Goal: Task Accomplishment & Management: Use online tool/utility

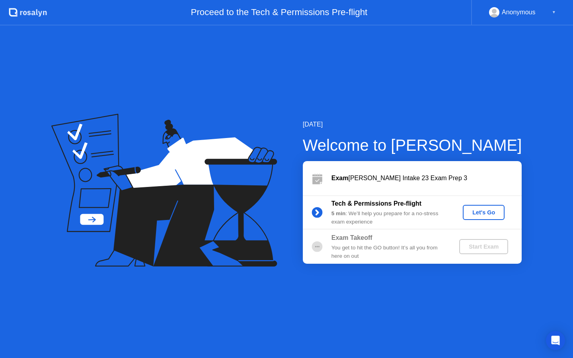
click at [483, 209] on div "Let's Go" at bounding box center [483, 212] width 35 height 6
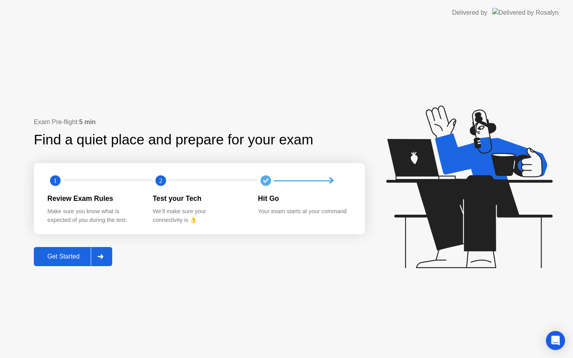
click at [63, 260] on div "Get Started" at bounding box center [63, 256] width 55 height 7
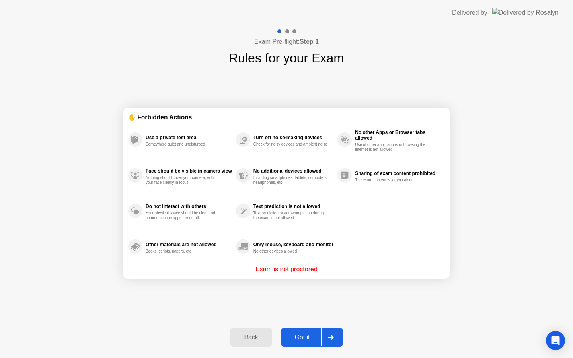
click at [306, 337] on div "Got it" at bounding box center [302, 337] width 37 height 7
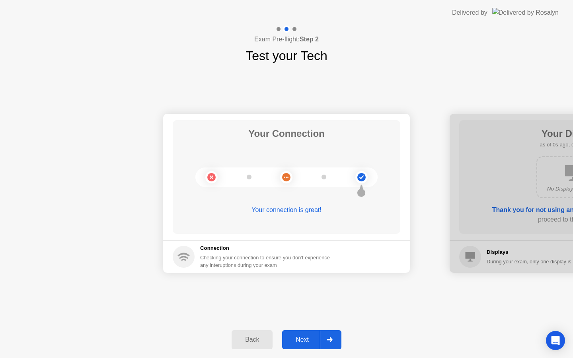
click at [306, 337] on div "Next" at bounding box center [302, 340] width 35 height 7
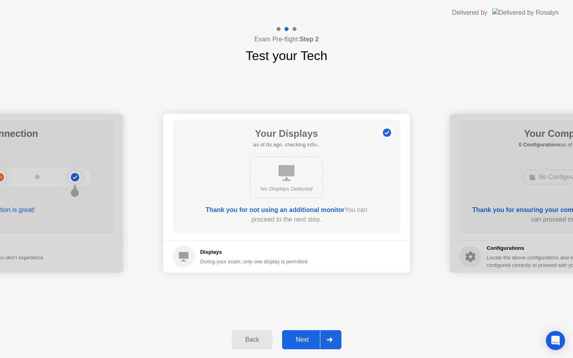
click at [306, 337] on div "Next" at bounding box center [302, 340] width 35 height 7
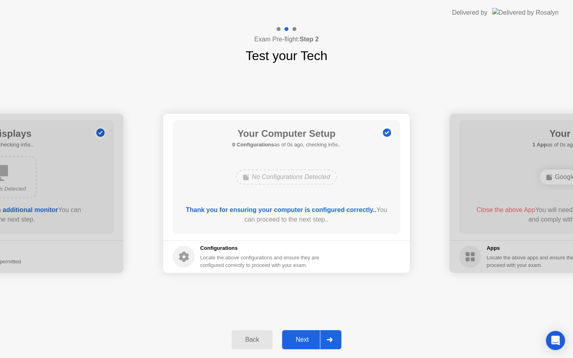
click at [306, 337] on div "Next" at bounding box center [302, 340] width 35 height 7
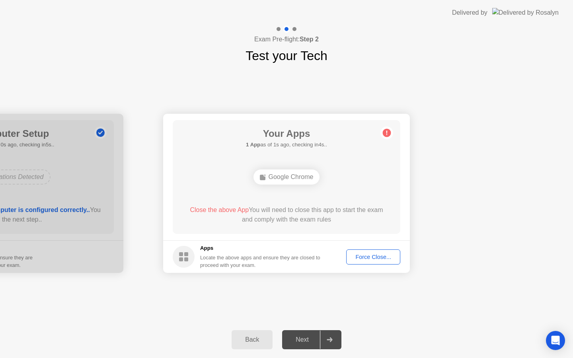
click at [306, 337] on div "Next" at bounding box center [302, 340] width 35 height 7
click at [375, 260] on div "Force Close..." at bounding box center [373, 257] width 49 height 6
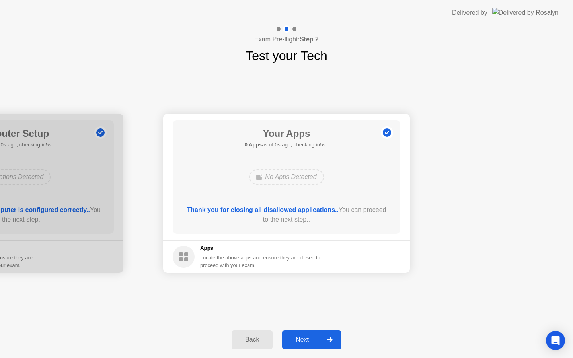
click at [300, 337] on div "Next" at bounding box center [302, 340] width 35 height 7
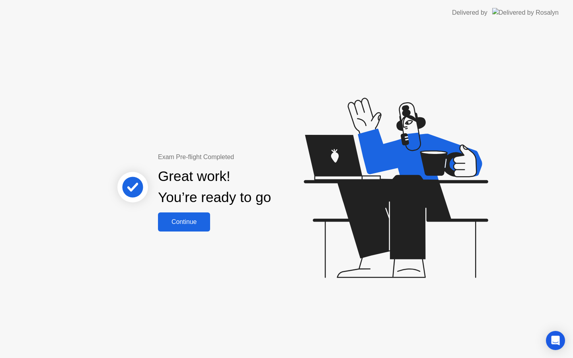
click at [198, 224] on div "Continue" at bounding box center [183, 222] width 47 height 7
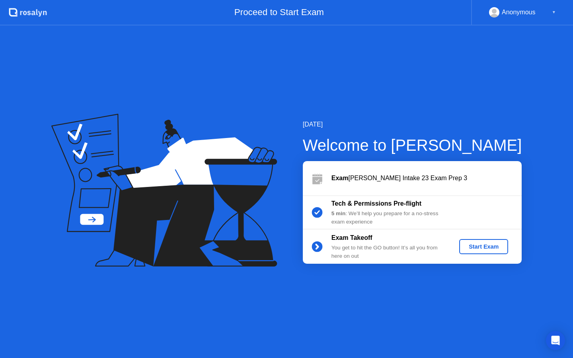
click at [495, 247] on div "Start Exam" at bounding box center [484, 247] width 43 height 6
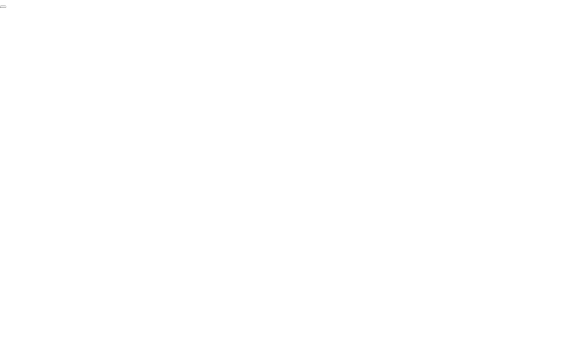
click div "End Proctoring Session"
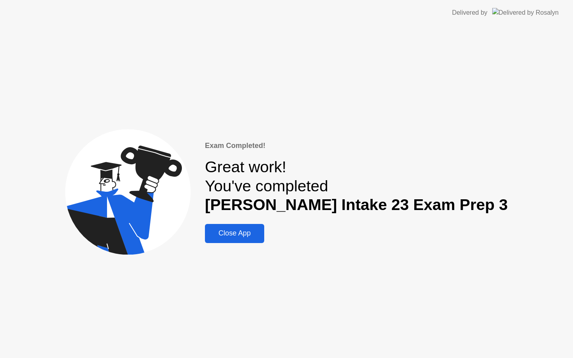
click at [242, 235] on div "Close App" at bounding box center [234, 233] width 55 height 8
